Goal: Information Seeking & Learning: Learn about a topic

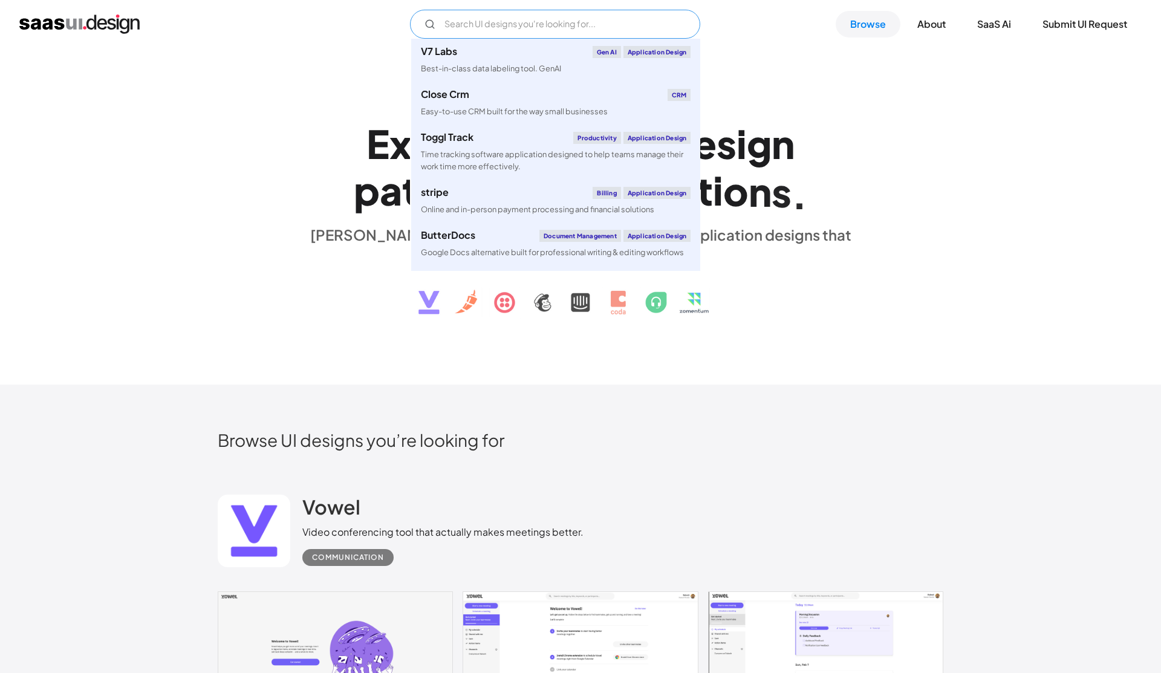
click at [477, 29] on input "Email Form" at bounding box center [555, 24] width 290 height 29
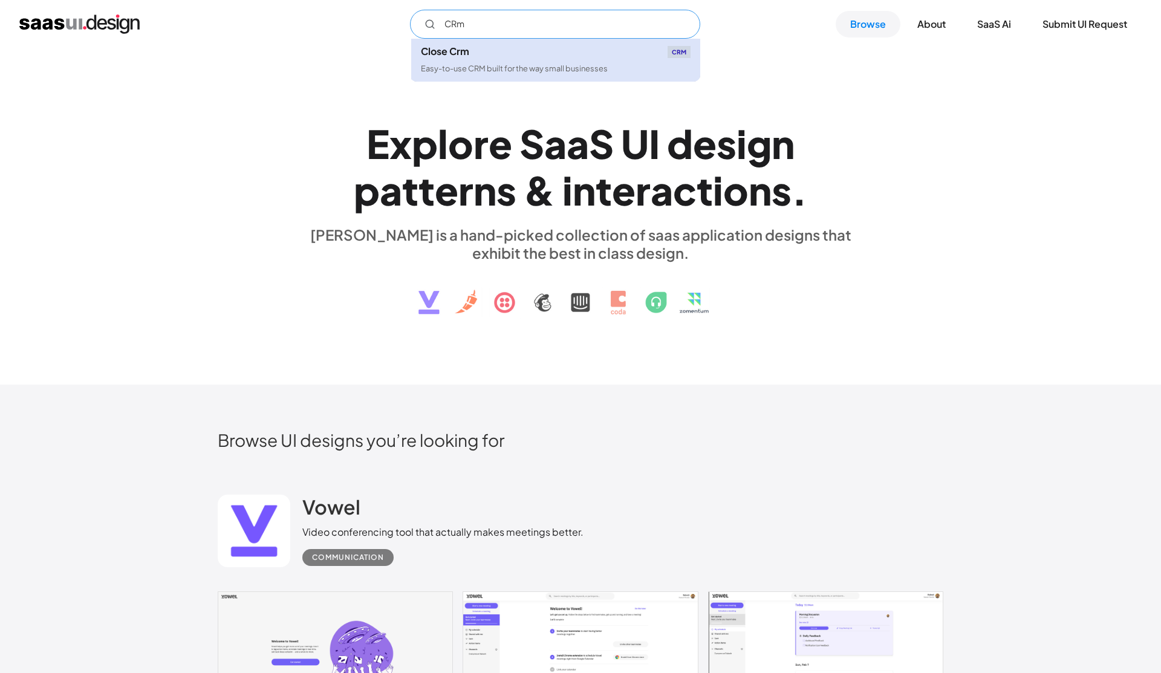
click at [483, 74] on div "Easy-to-use CRM built for the way small businesses" at bounding box center [514, 68] width 187 height 11
type input "CRm"
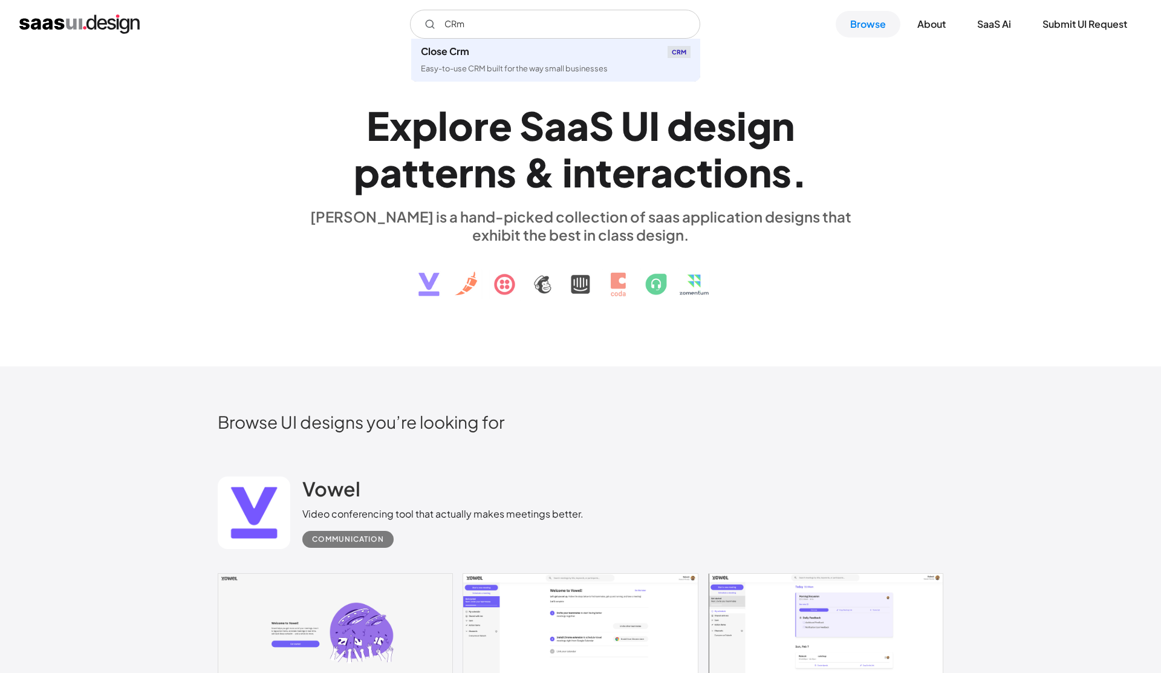
click at [751, 250] on img at bounding box center [580, 275] width 366 height 63
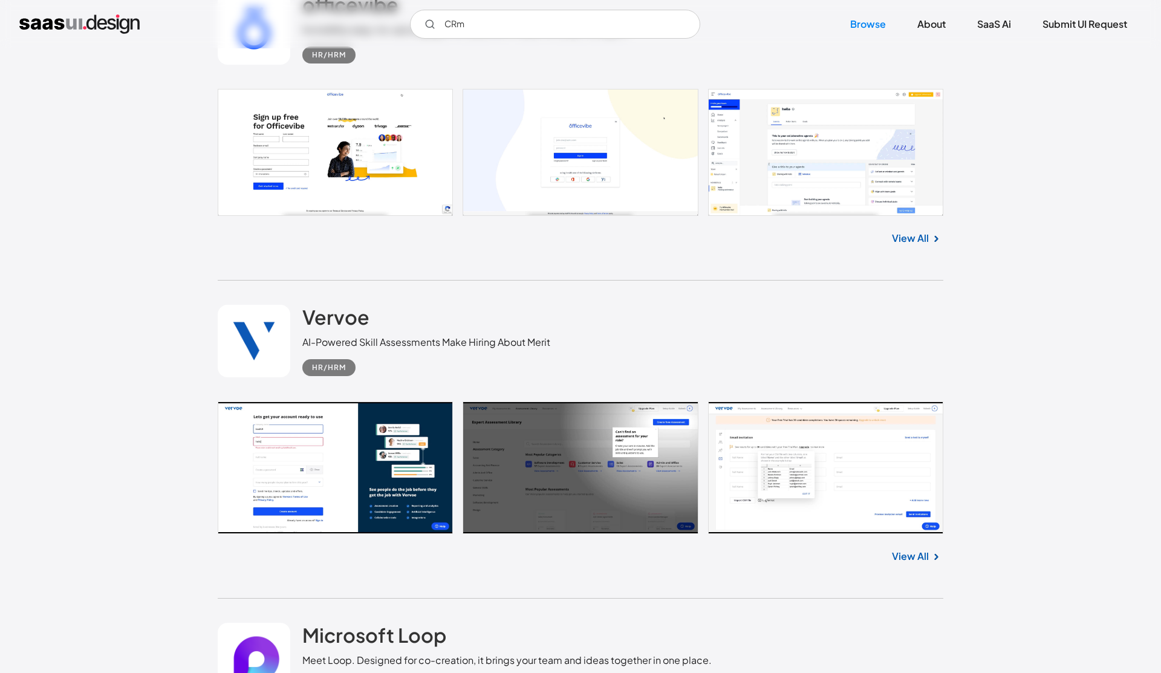
scroll to position [1054, 0]
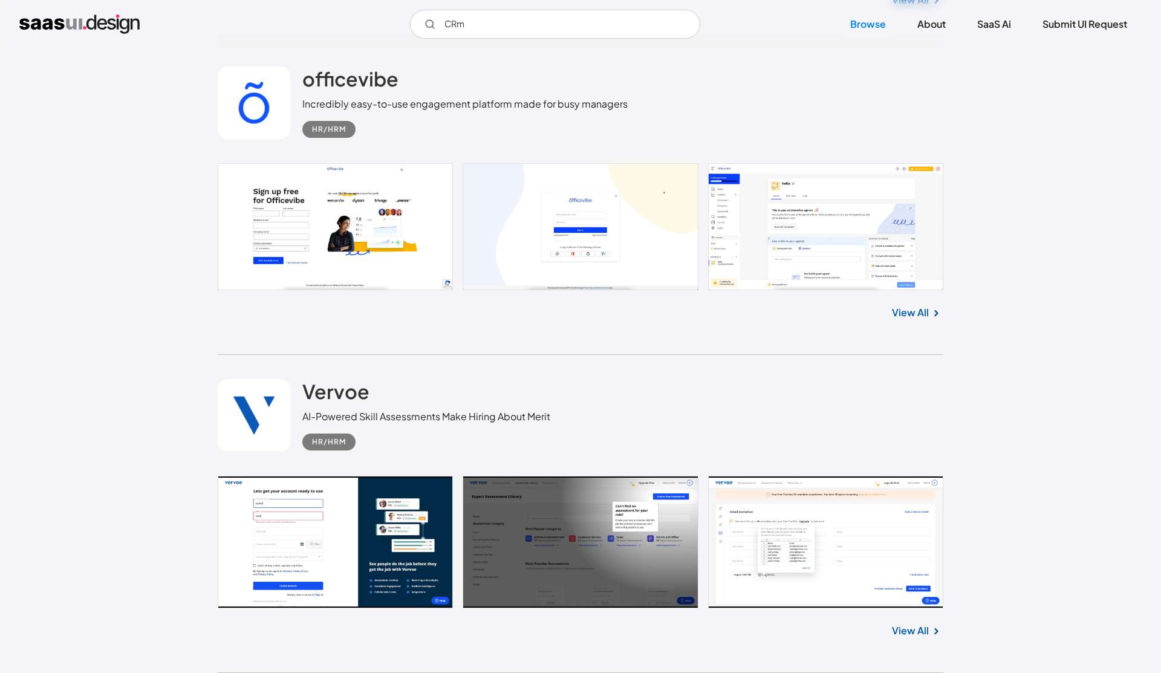
click at [802, 210] on link at bounding box center [580, 226] width 725 height 127
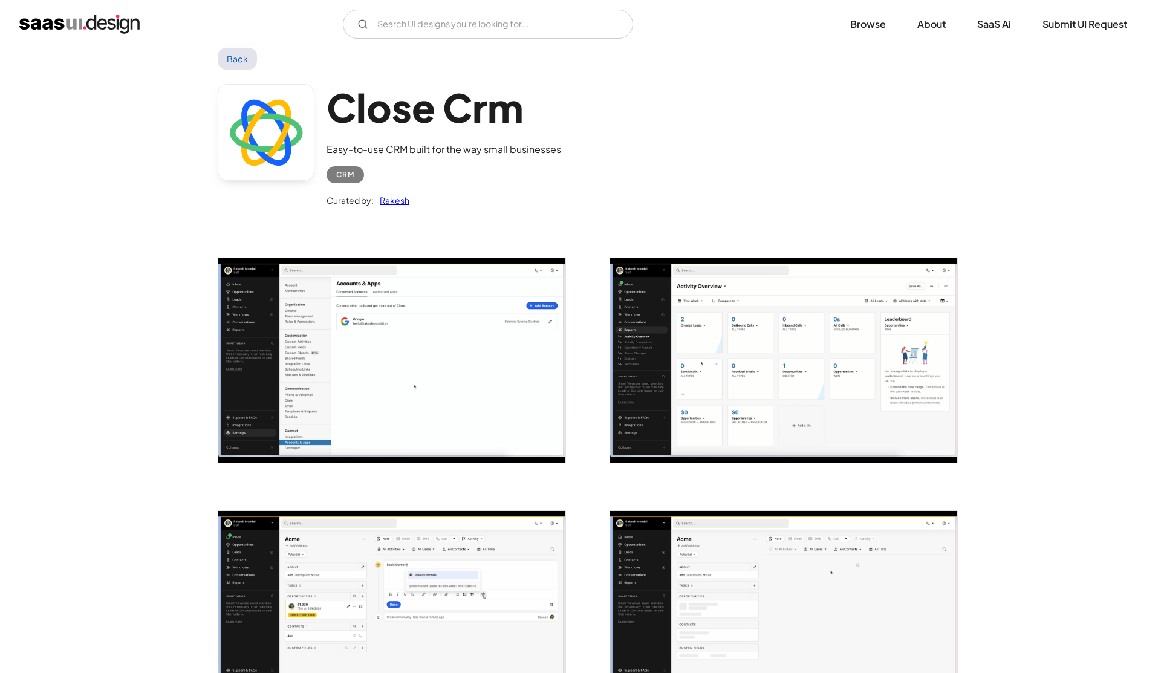
scroll to position [31, 0]
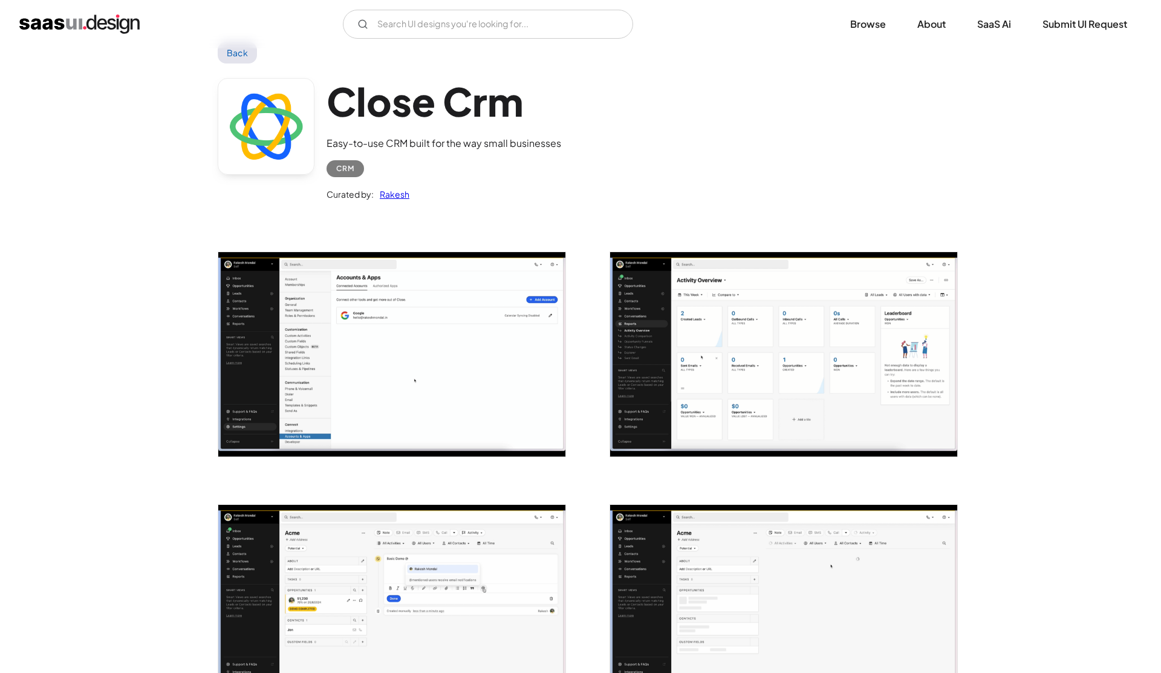
click at [343, 314] on img "open lightbox" at bounding box center [391, 354] width 347 height 204
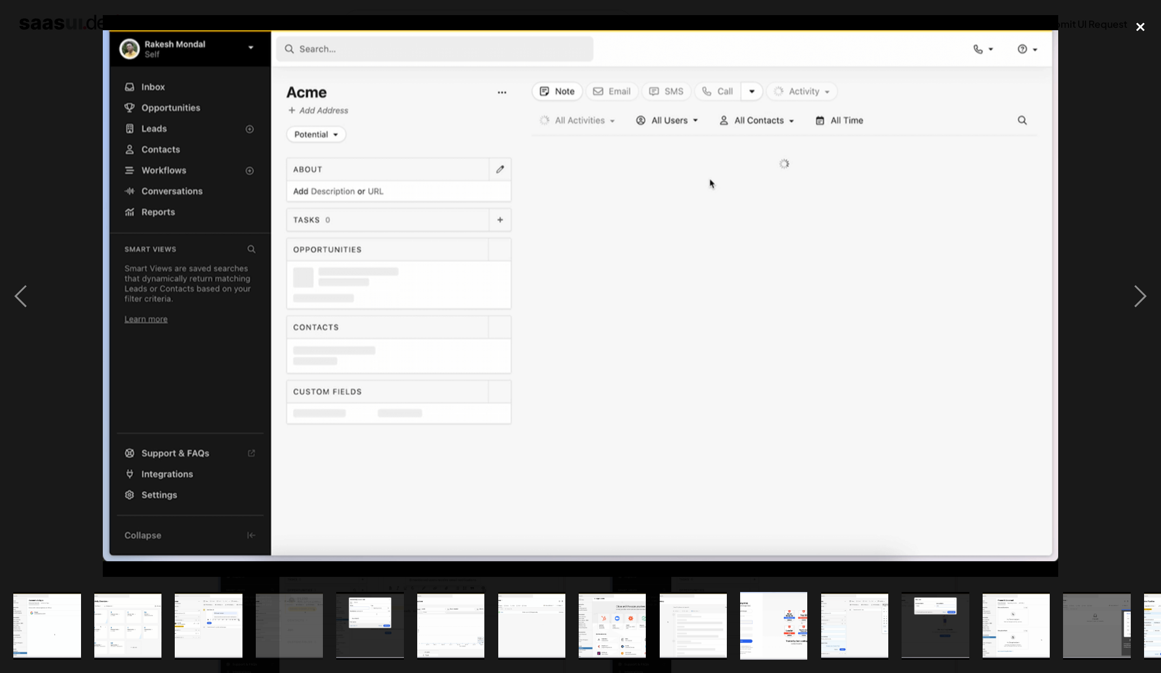
click at [1130, 33] on div "close lightbox" at bounding box center [1140, 26] width 41 height 27
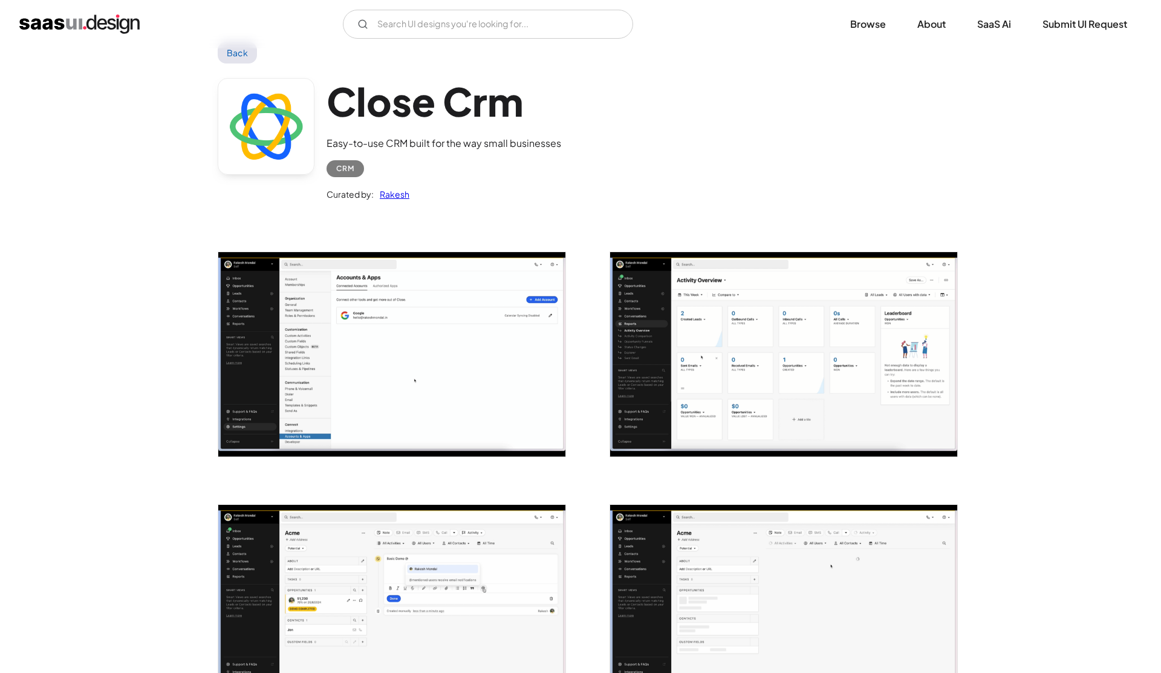
click at [725, 327] on img "open lightbox" at bounding box center [783, 354] width 347 height 204
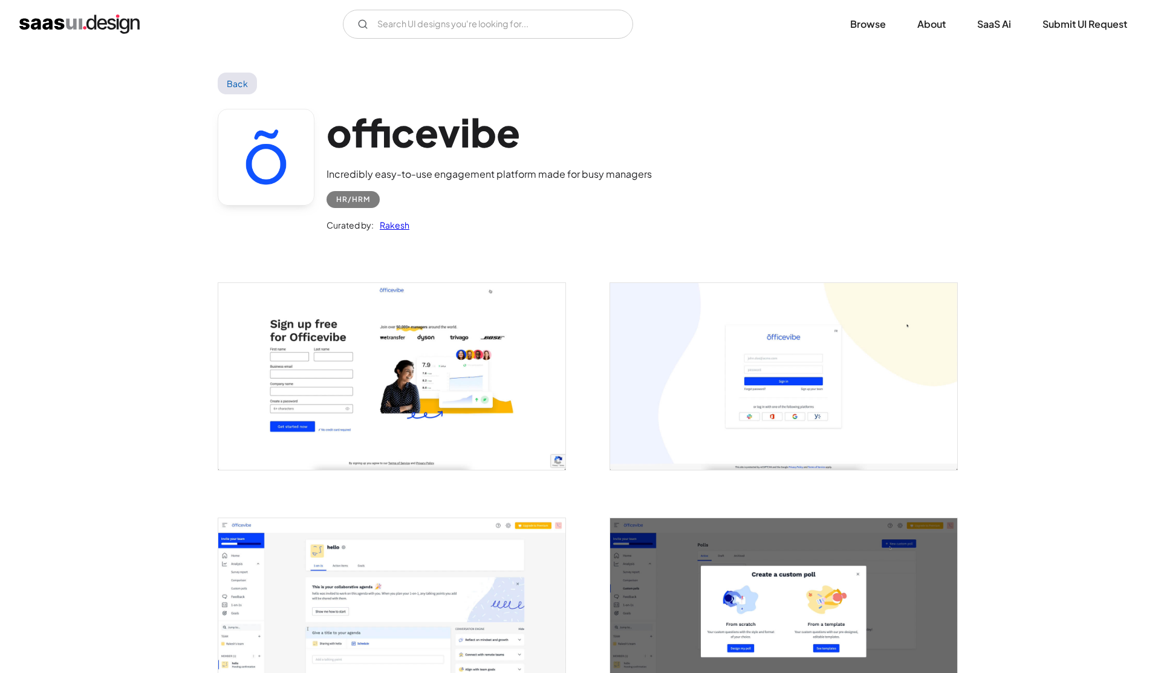
click at [330, 378] on img "open lightbox" at bounding box center [391, 376] width 347 height 186
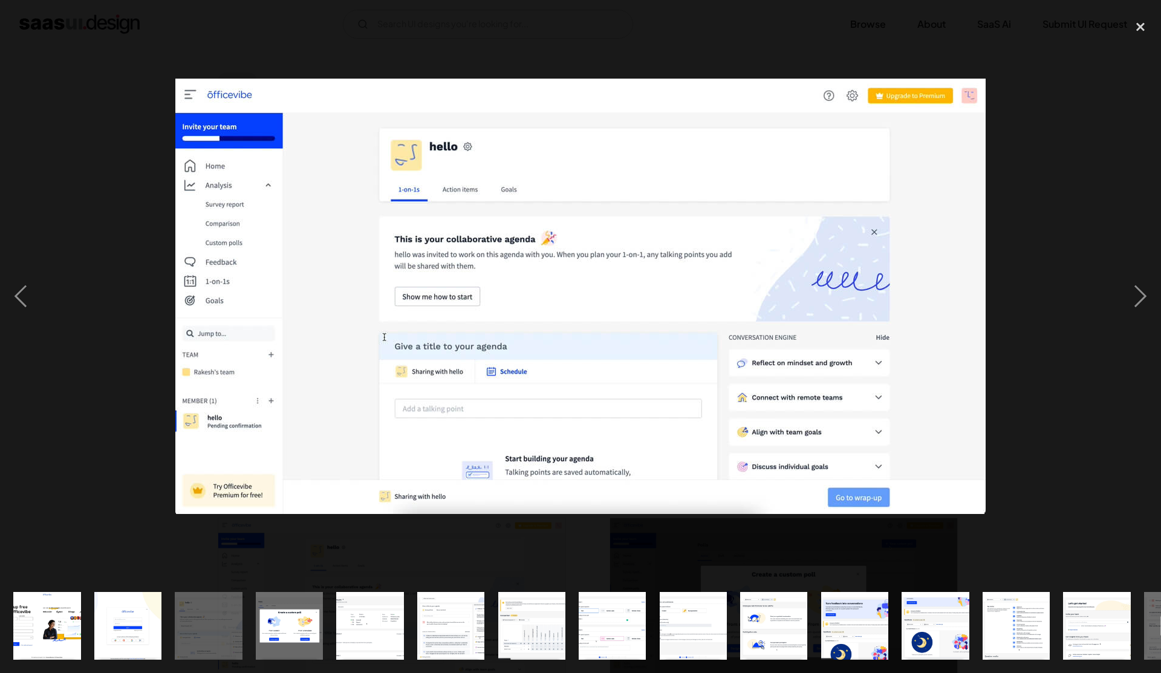
click at [1055, 74] on div at bounding box center [580, 295] width 1161 height 565
